Goal: Information Seeking & Learning: Find specific fact

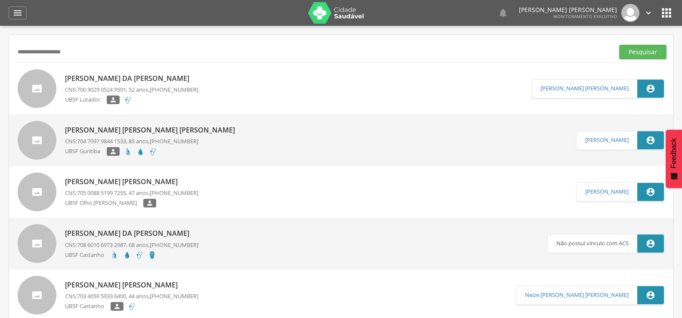
click at [52, 54] on input "**********" at bounding box center [312, 52] width 595 height 15
click at [619, 45] on button "Pesquisar" at bounding box center [642, 52] width 47 height 15
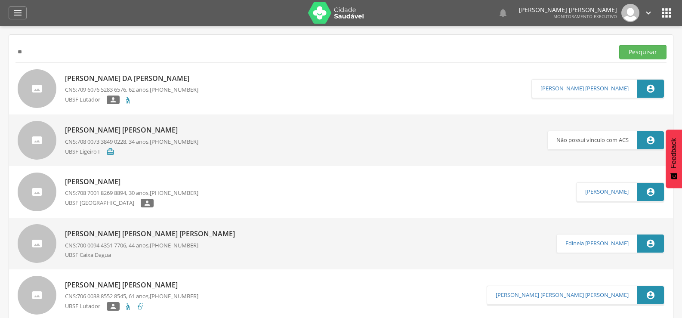
type input "*"
click at [619, 45] on button "Pesquisar" at bounding box center [642, 52] width 47 height 15
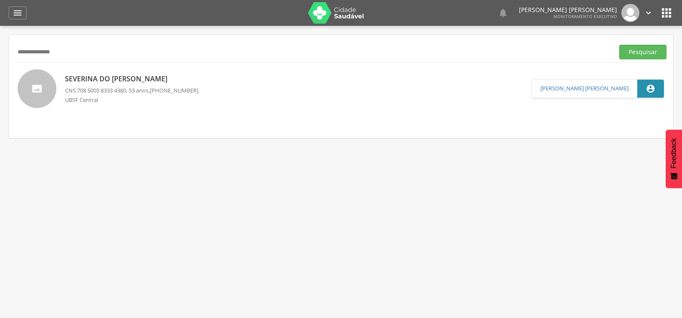
drag, startPoint x: 78, startPoint y: 57, endPoint x: 0, endPoint y: 60, distance: 78.3
click at [0, 60] on div " Supervisão  Distritos  Ubs Coordenador: - Queimadas / PB Intervalo de Tempo…" at bounding box center [341, 185] width 682 height 318
click at [619, 45] on button "Pesquisar" at bounding box center [642, 52] width 47 height 15
drag, startPoint x: 75, startPoint y: 45, endPoint x: 0, endPoint y: 57, distance: 75.8
click at [0, 57] on div " Supervisão  Distritos  Ubs Coordenador: - Queimadas / PB Intervalo de Tempo…" at bounding box center [341, 185] width 682 height 318
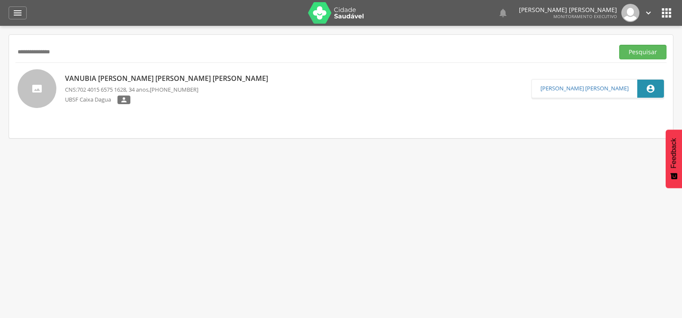
click at [619, 45] on button "Pesquisar" at bounding box center [642, 52] width 47 height 15
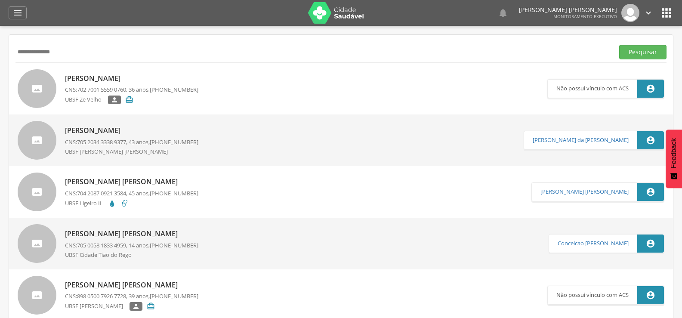
click at [127, 128] on p "[PERSON_NAME]" at bounding box center [131, 131] width 133 height 10
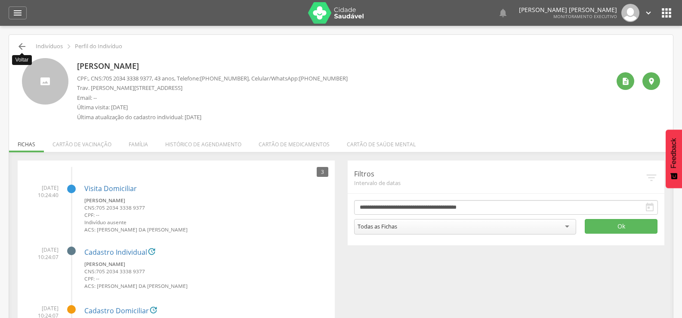
click at [27, 44] on icon "" at bounding box center [22, 46] width 10 height 10
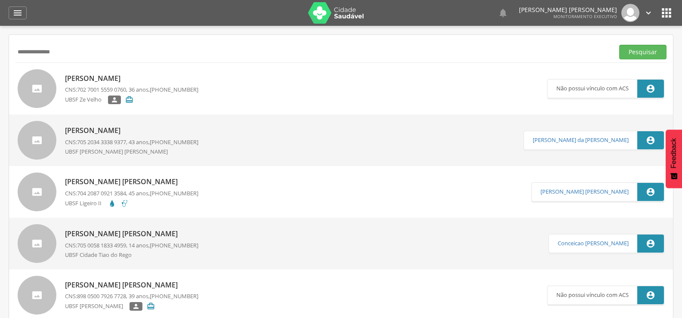
drag, startPoint x: 87, startPoint y: 58, endPoint x: 0, endPoint y: 67, distance: 87.8
click at [0, 67] on div " Supervisão  Distritos  Ubs Coordenador: - Queimadas / PB Intervalo de Tempo…" at bounding box center [341, 185] width 682 height 318
click at [619, 45] on button "Pesquisar" at bounding box center [642, 52] width 47 height 15
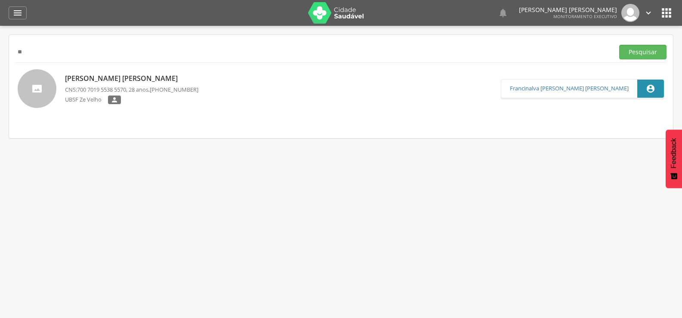
type input "*"
click at [619, 45] on button "Pesquisar" at bounding box center [642, 52] width 47 height 15
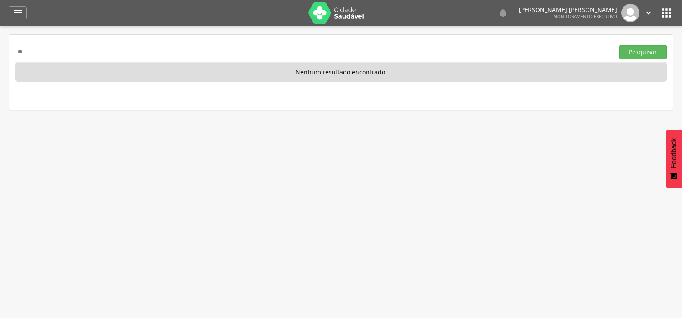
type input "*"
click at [619, 45] on button "Pesquisar" at bounding box center [642, 52] width 47 height 15
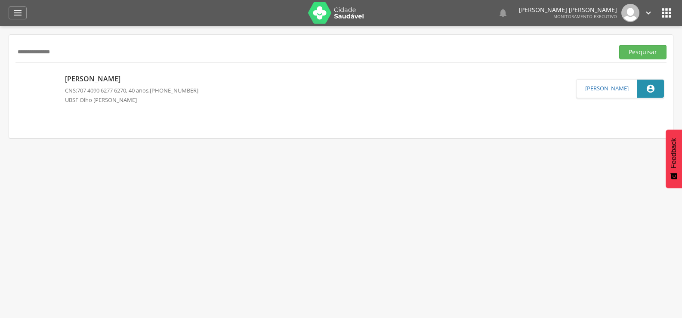
drag, startPoint x: 77, startPoint y: 50, endPoint x: 0, endPoint y: 52, distance: 76.6
click at [0, 52] on div " Supervisão  Distritos  Ubs Coordenador: - Queimadas / PB Intervalo de Tempo…" at bounding box center [341, 185] width 682 height 318
click at [619, 45] on button "Pesquisar" at bounding box center [642, 52] width 47 height 15
drag, startPoint x: 108, startPoint y: 57, endPoint x: 0, endPoint y: 69, distance: 108.2
click at [0, 69] on div " Supervisão  Distritos  Ubs Coordenador: - Queimadas / PB Intervalo de Tempo…" at bounding box center [341, 185] width 682 height 318
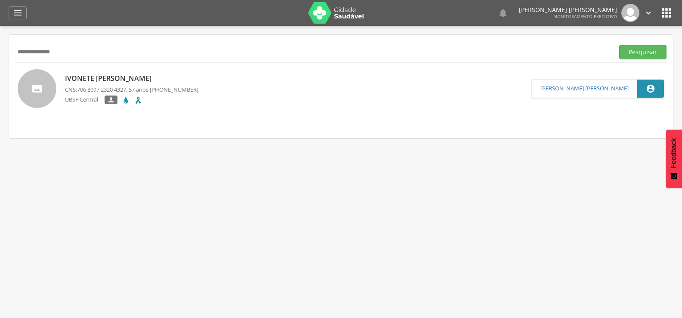
click at [619, 45] on button "Pesquisar" at bounding box center [642, 52] width 47 height 15
type input "*"
click at [619, 45] on button "Pesquisar" at bounding box center [642, 52] width 47 height 15
type input "*"
click at [619, 45] on button "Pesquisar" at bounding box center [642, 52] width 47 height 15
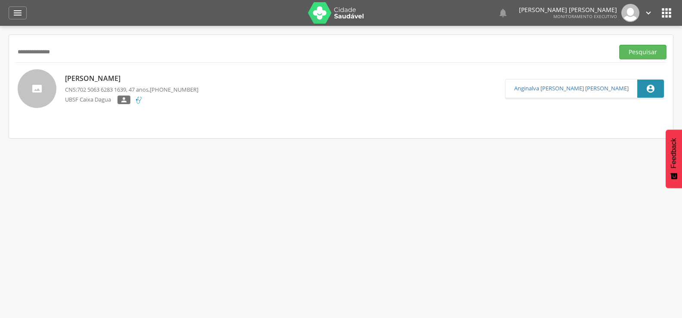
click at [92, 80] on p "[PERSON_NAME]" at bounding box center [131, 79] width 133 height 10
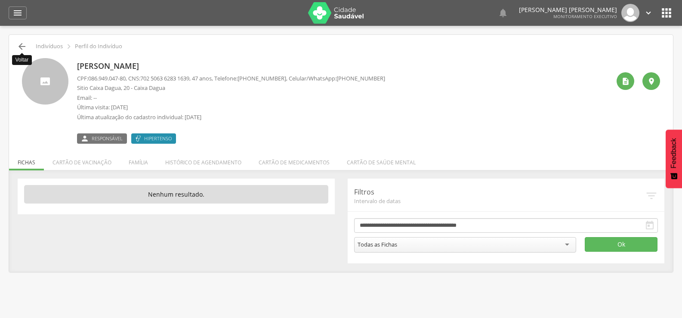
click at [24, 44] on icon "" at bounding box center [22, 46] width 10 height 10
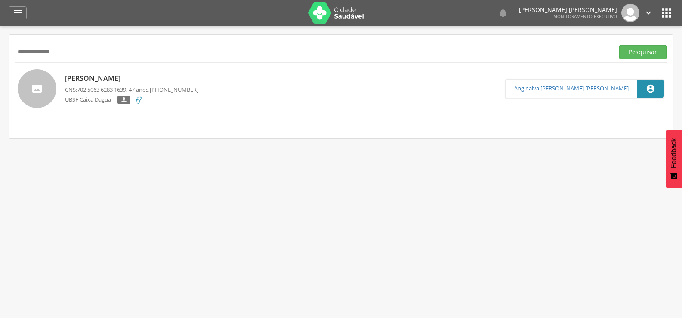
drag, startPoint x: 81, startPoint y: 56, endPoint x: 0, endPoint y: 71, distance: 82.2
click at [0, 71] on div " Supervisão  Distritos  Ubs Coordenador: - Queimadas / PB Intervalo de Tempo…" at bounding box center [341, 185] width 682 height 318
click at [619, 45] on button "Pesquisar" at bounding box center [642, 52] width 47 height 15
drag, startPoint x: 78, startPoint y: 50, endPoint x: 0, endPoint y: 48, distance: 77.9
click at [0, 48] on div " Supervisão  Distritos  Ubs Coordenador: - Queimadas / PB Intervalo de Tempo…" at bounding box center [341, 185] width 682 height 318
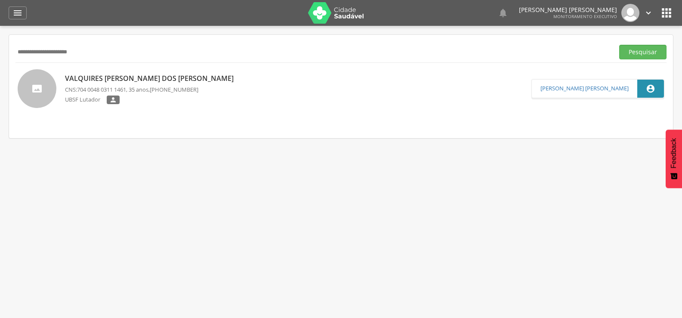
click at [619, 45] on button "Pesquisar" at bounding box center [642, 52] width 47 height 15
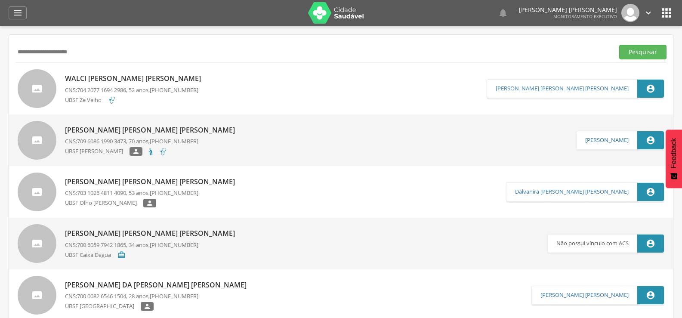
drag, startPoint x: 91, startPoint y: 56, endPoint x: 0, endPoint y: 52, distance: 91.3
click at [0, 52] on div " Supervisão  Distritos  Ubs Coordenador: - Queimadas / PB Intervalo de Tempo…" at bounding box center [341, 185] width 682 height 318
click at [619, 45] on button "Pesquisar" at bounding box center [642, 52] width 47 height 15
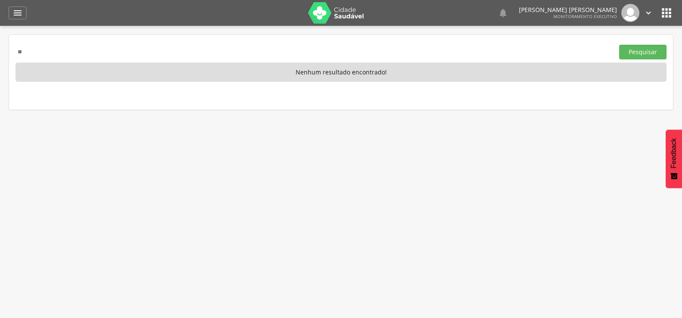
type input "*"
click at [619, 45] on button "Pesquisar" at bounding box center [642, 52] width 47 height 15
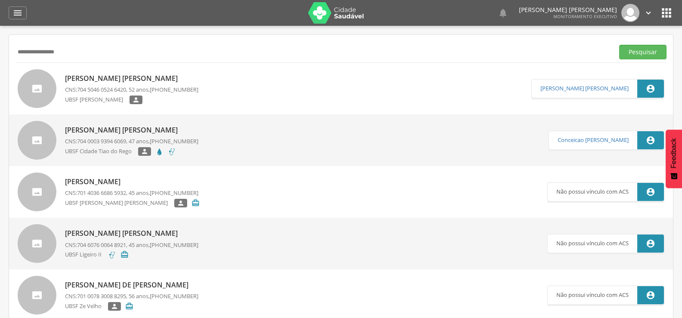
drag, startPoint x: 108, startPoint y: 56, endPoint x: 0, endPoint y: 56, distance: 107.6
click at [0, 56] on div " Supervisão  Distritos  Ubs Coordenador: - Queimadas / PB Intervalo de Tempo…" at bounding box center [341, 185] width 682 height 318
click at [619, 45] on button "Pesquisar" at bounding box center [642, 52] width 47 height 15
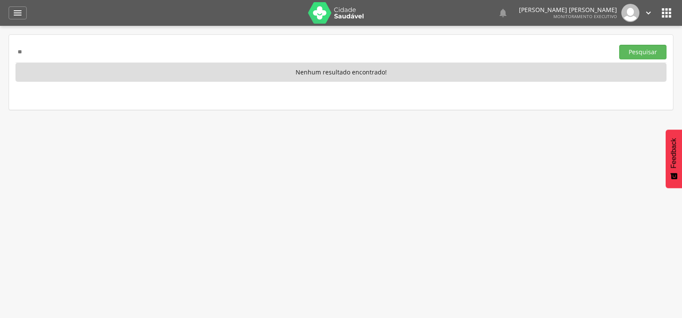
type input "*"
click at [619, 45] on button "Pesquisar" at bounding box center [642, 52] width 47 height 15
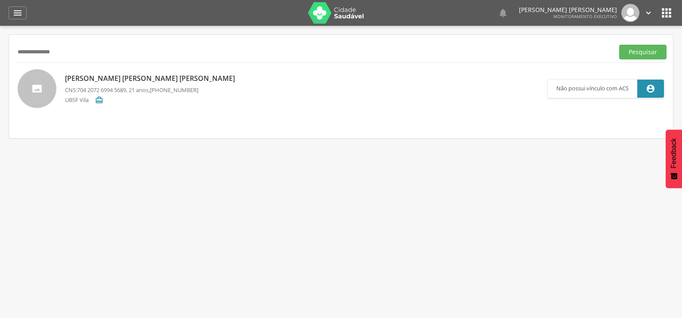
click at [102, 80] on p "[PERSON_NAME] [PERSON_NAME] [PERSON_NAME]" at bounding box center [152, 79] width 174 height 10
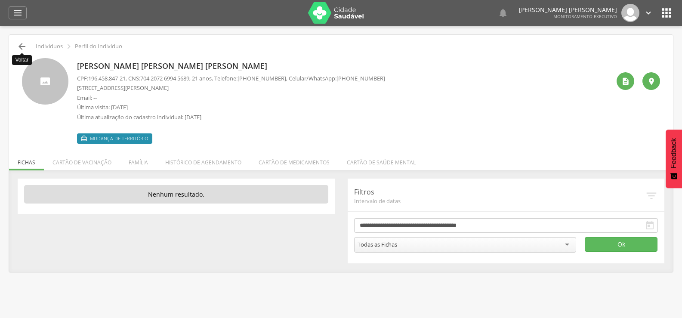
click at [22, 43] on icon "" at bounding box center [22, 46] width 10 height 10
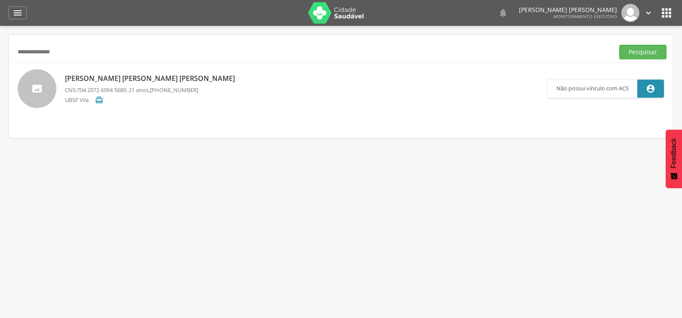
drag, startPoint x: 86, startPoint y: 44, endPoint x: 0, endPoint y: 61, distance: 88.1
click at [0, 61] on div " Supervisão  Distritos  Ubs Coordenador: - Queimadas / PB Intervalo de Tempo…" at bounding box center [341, 185] width 682 height 318
click at [619, 45] on button "Pesquisar" at bounding box center [642, 52] width 47 height 15
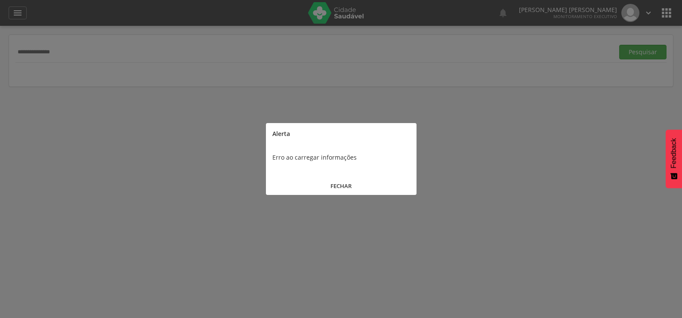
click at [619, 45] on button "Pesquisar" at bounding box center [642, 52] width 47 height 15
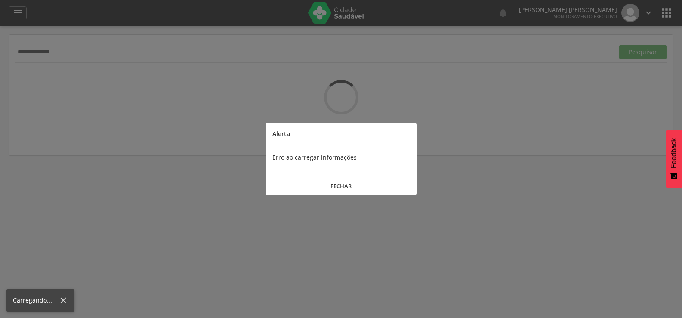
click at [343, 183] on button "FECHAR" at bounding box center [341, 186] width 151 height 18
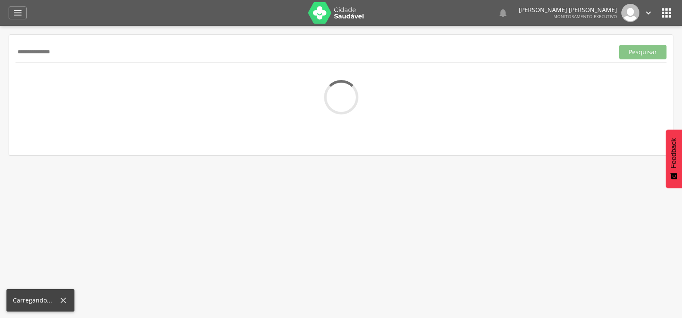
click at [103, 49] on input "**********" at bounding box center [312, 52] width 595 height 15
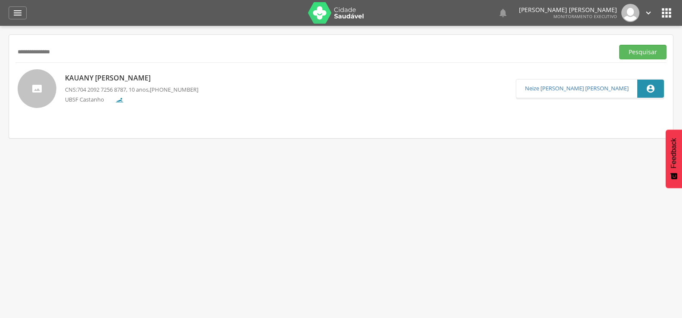
click at [120, 77] on p "Kauany [PERSON_NAME]" at bounding box center [131, 78] width 133 height 10
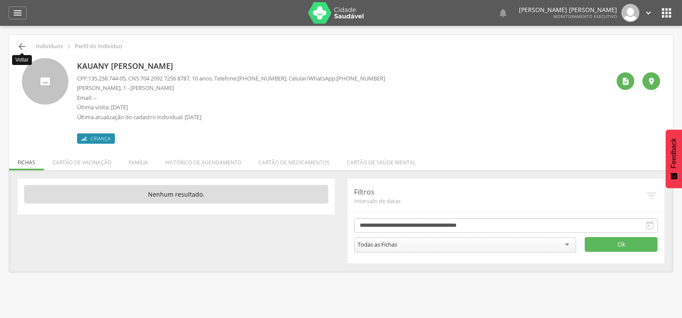
click at [17, 48] on icon "" at bounding box center [22, 46] width 10 height 10
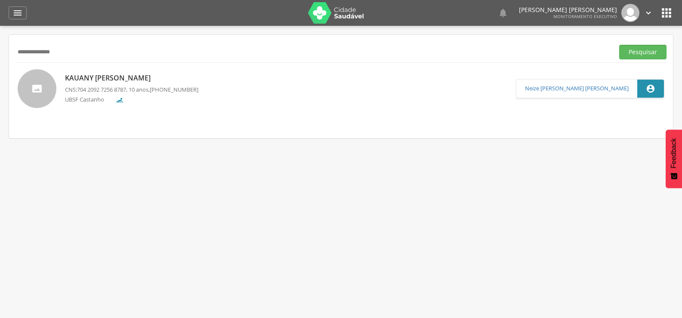
drag, startPoint x: 85, startPoint y: 49, endPoint x: 0, endPoint y: 54, distance: 84.9
click at [0, 54] on div " Supervisão  Distritos  Ubs Coordenador: - Queimadas / PB Intervalo de Tempo…" at bounding box center [341, 185] width 682 height 318
click at [619, 45] on button "Pesquisar" at bounding box center [642, 52] width 47 height 15
drag, startPoint x: 86, startPoint y: 56, endPoint x: 0, endPoint y: 78, distance: 89.2
click at [0, 78] on div " Supervisão  Distritos  Ubs Coordenador: - Queimadas / PB Intervalo de Tempo…" at bounding box center [341, 185] width 682 height 318
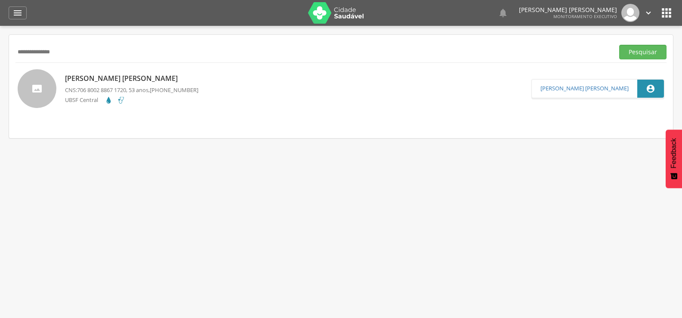
type input "**********"
click at [619, 45] on button "Pesquisar" at bounding box center [642, 52] width 47 height 15
click at [105, 76] on p "[PERSON_NAME] [PERSON_NAME] [PERSON_NAME]" at bounding box center [152, 79] width 174 height 10
